Goal: Task Accomplishment & Management: Manage account settings

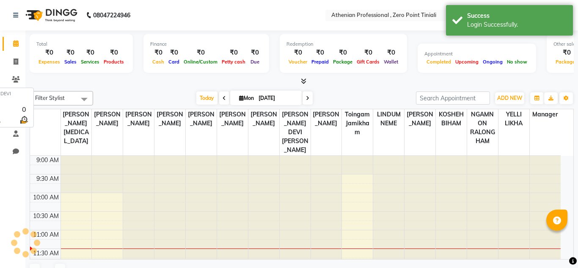
select select "en"
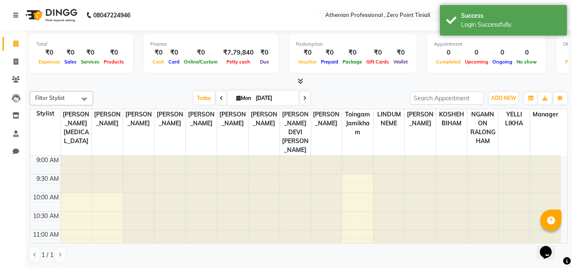
click at [0, 124] on li "Inventory" at bounding box center [12, 116] width 25 height 18
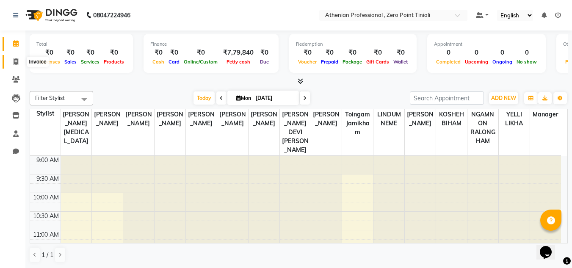
click at [17, 65] on span at bounding box center [15, 62] width 15 height 10
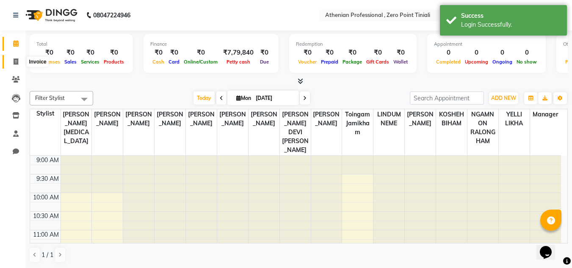
select select "service"
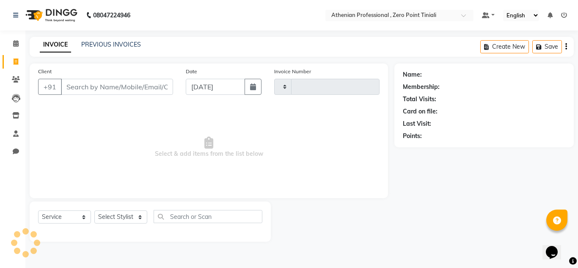
type input "2283"
select select "8300"
click at [17, 43] on icon at bounding box center [16, 43] width 6 height 6
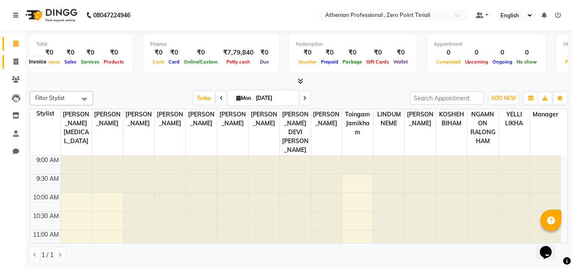
click at [21, 61] on span at bounding box center [15, 62] width 15 height 10
select select "service"
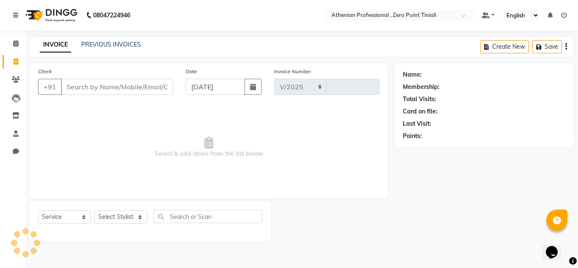
select select "8300"
type input "2283"
click at [125, 46] on link "PREVIOUS INVOICES" at bounding box center [111, 45] width 60 height 8
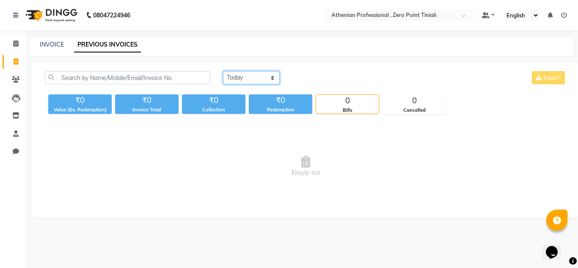
click at [272, 77] on select "[DATE] [DATE] Custom Range" at bounding box center [251, 77] width 57 height 13
select select "[DATE]"
click at [223, 71] on select "[DATE] [DATE] Custom Range" at bounding box center [251, 77] width 57 height 13
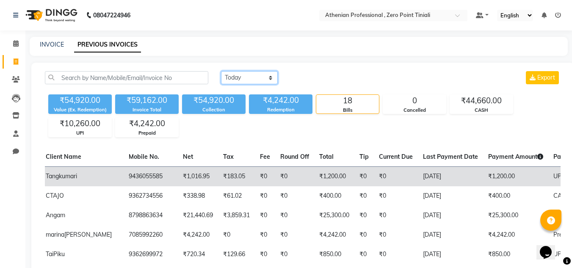
scroll to position [0, 98]
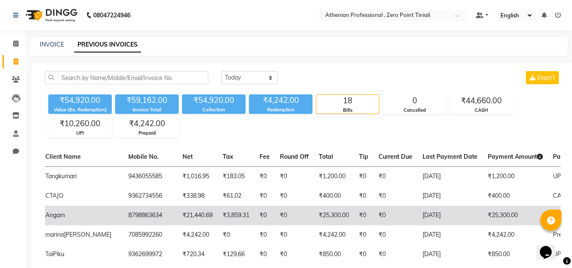
drag, startPoint x: 456, startPoint y: 212, endPoint x: 114, endPoint y: 217, distance: 341.5
click at [123, 217] on td "8798863634" at bounding box center [150, 215] width 54 height 19
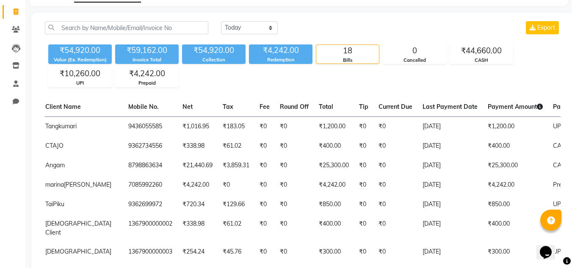
scroll to position [0, 0]
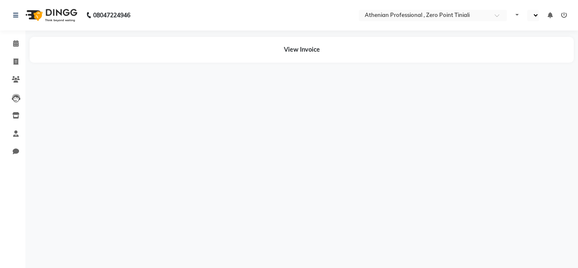
select select "en"
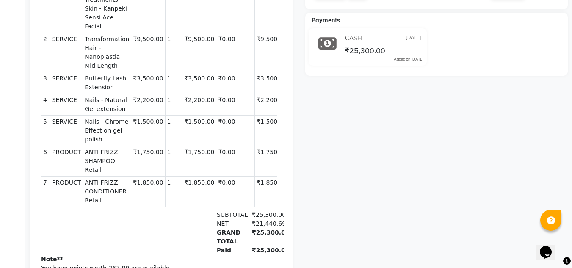
scroll to position [206, 0]
